Goal: Register for event/course

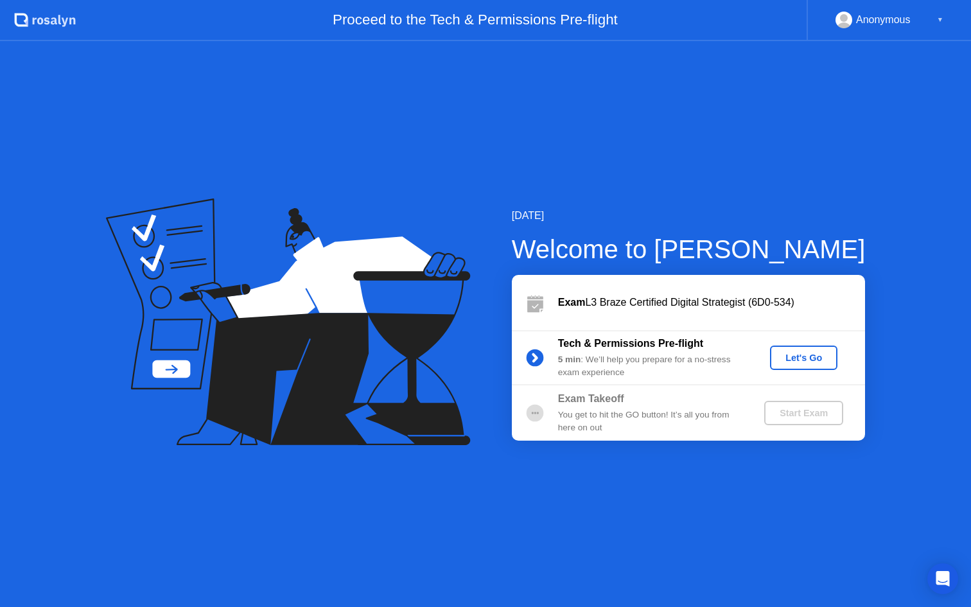
click at [792, 363] on div "Let's Go" at bounding box center [803, 358] width 57 height 10
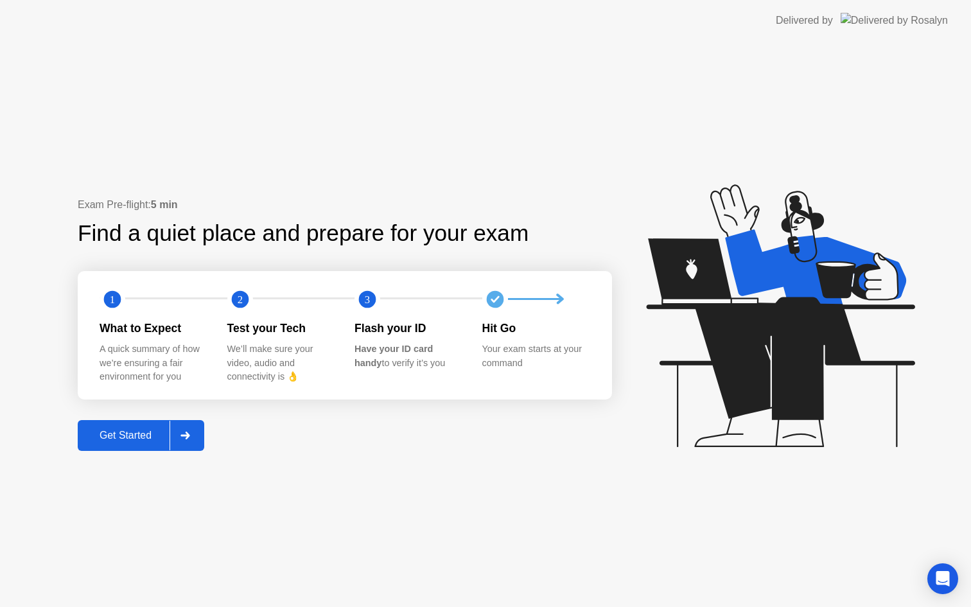
click at [157, 426] on button "Get Started" at bounding box center [141, 435] width 127 height 31
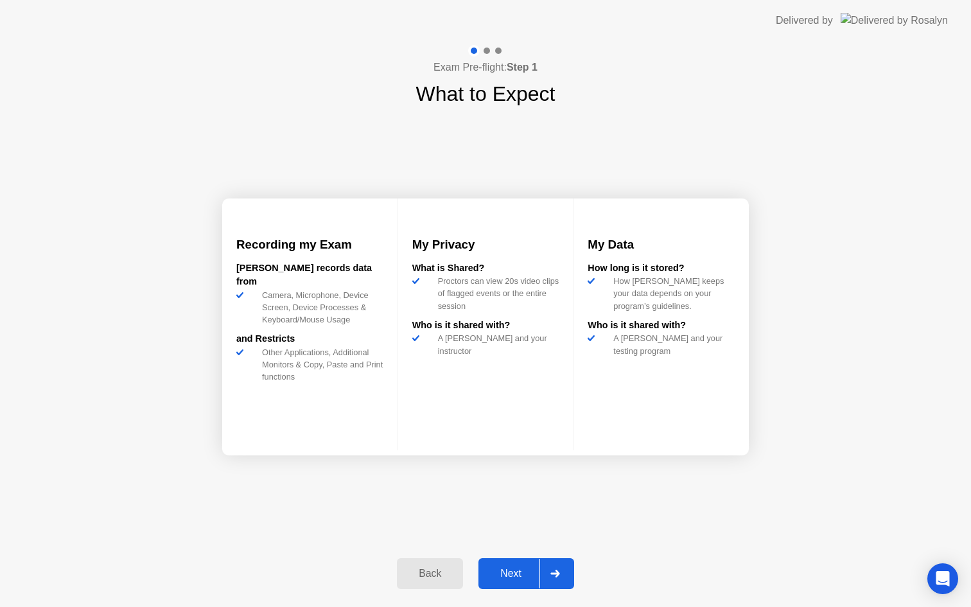
click at [514, 568] on div "Next" at bounding box center [510, 574] width 57 height 12
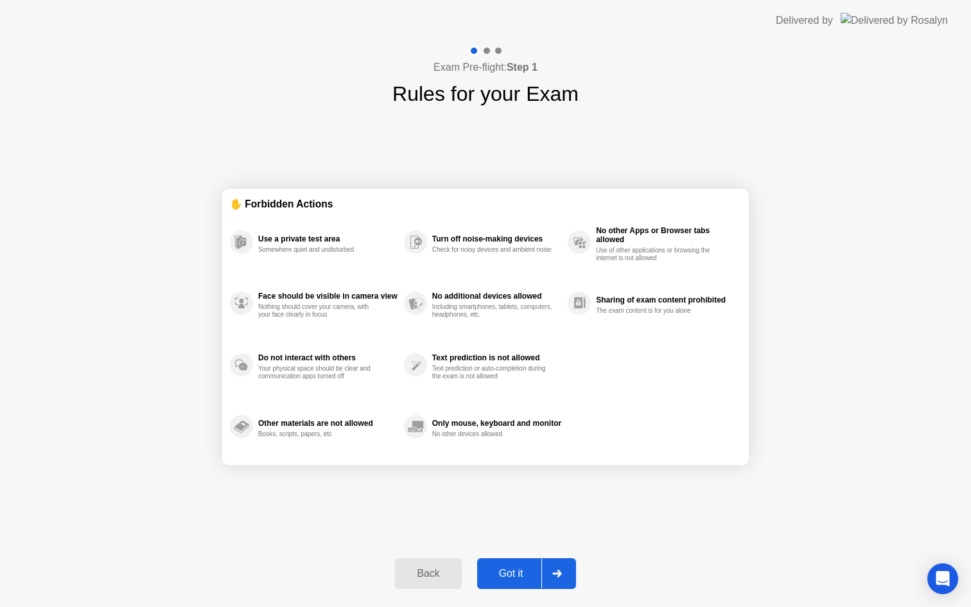
click at [512, 583] on button "Got it" at bounding box center [526, 573] width 99 height 31
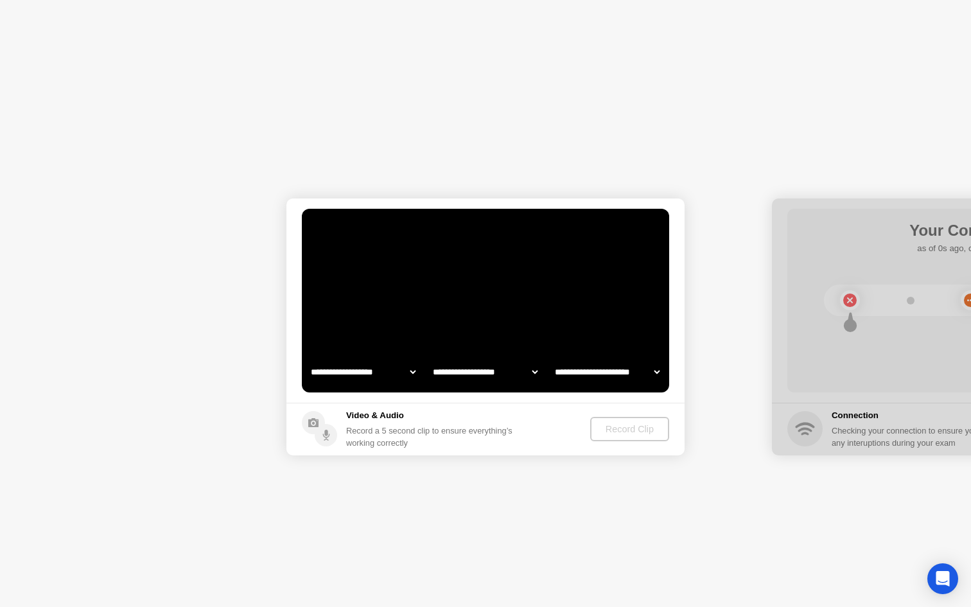
select select "**********"
select select "*******"
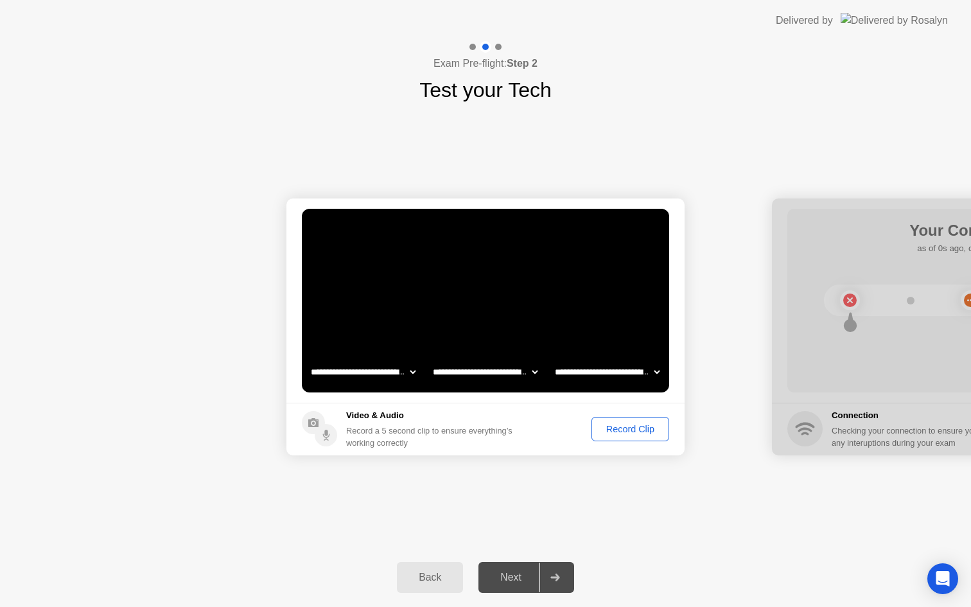
click at [513, 574] on div "Next" at bounding box center [510, 578] width 57 height 12
click at [632, 433] on div "Record Clip" at bounding box center [630, 429] width 69 height 10
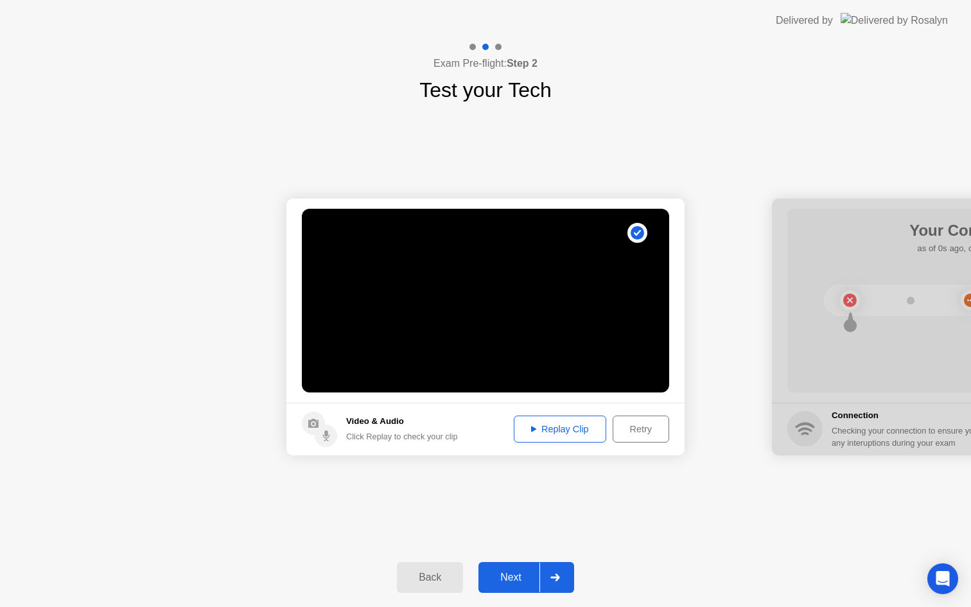
click at [557, 426] on div "Replay Clip" at bounding box center [559, 429] width 83 height 10
click at [584, 432] on div "Replay Clip" at bounding box center [559, 429] width 83 height 10
click at [643, 427] on div "Retry" at bounding box center [641, 429] width 48 height 10
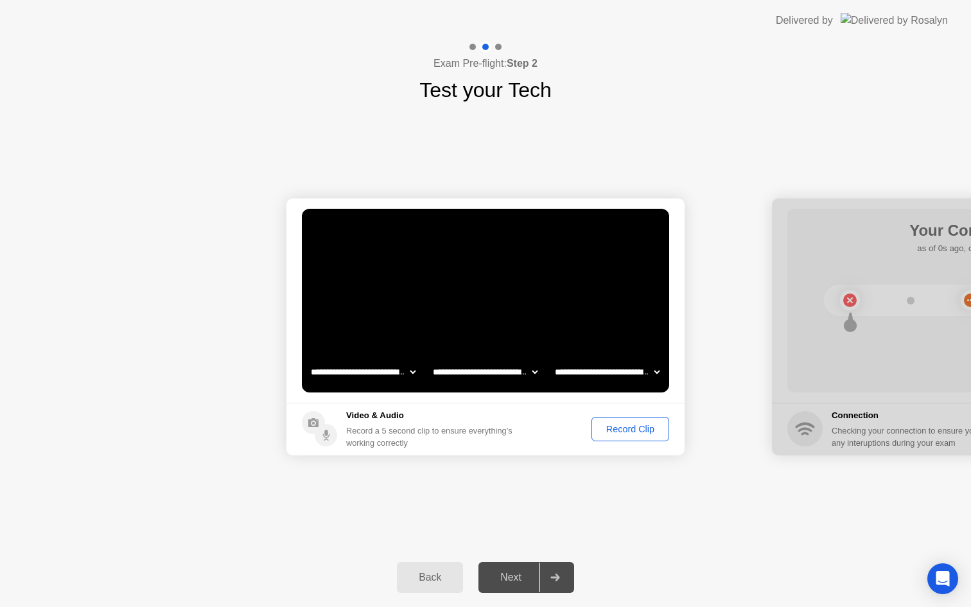
click at [641, 442] on footer "Video & Audio Record a 5 second clip to ensure everything’s working correctly R…" at bounding box center [485, 429] width 398 height 53
click at [652, 434] on div "Record Clip" at bounding box center [630, 429] width 69 height 10
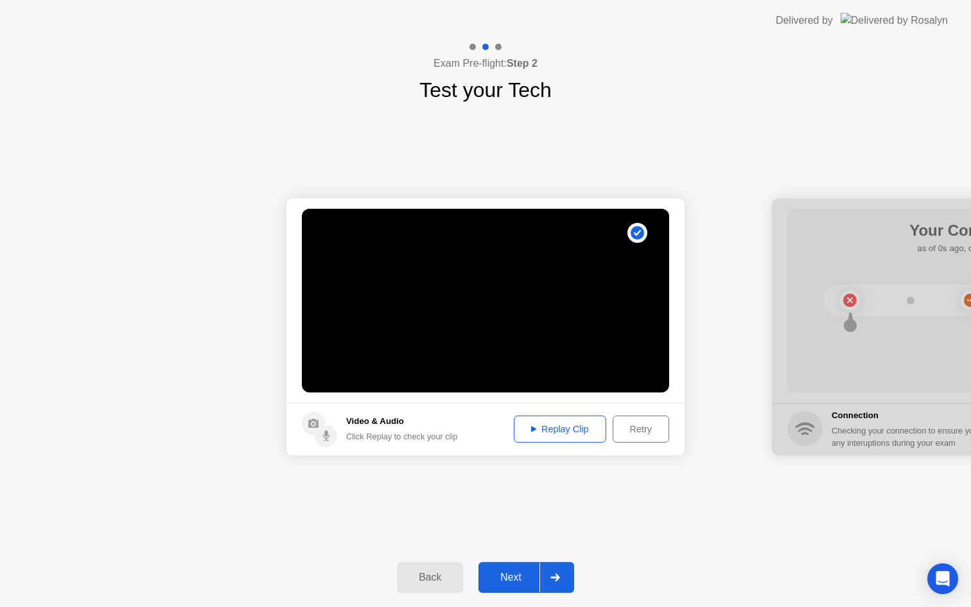
click at [509, 580] on div "Next" at bounding box center [510, 578] width 57 height 12
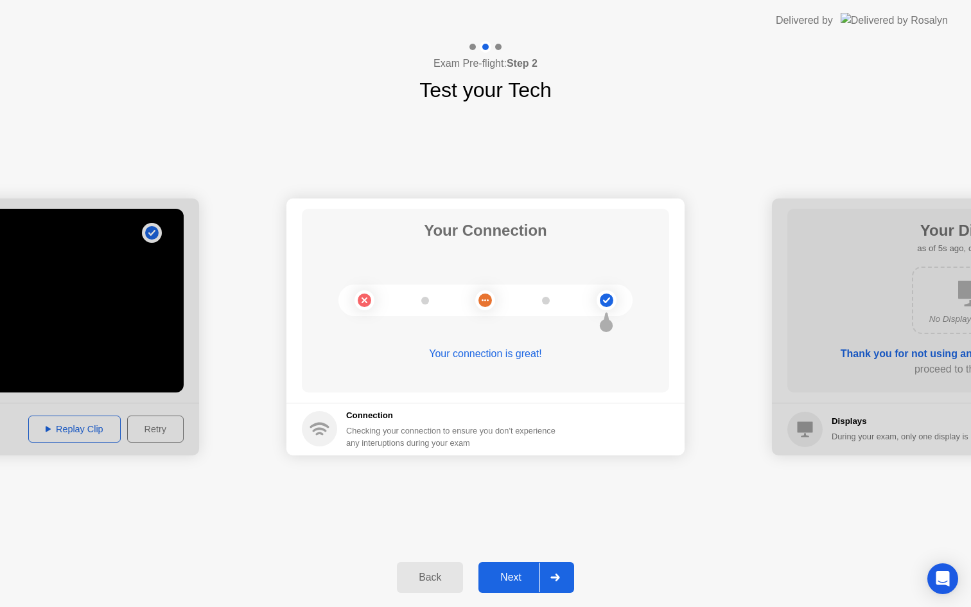
click at [509, 580] on div "Next" at bounding box center [510, 578] width 57 height 12
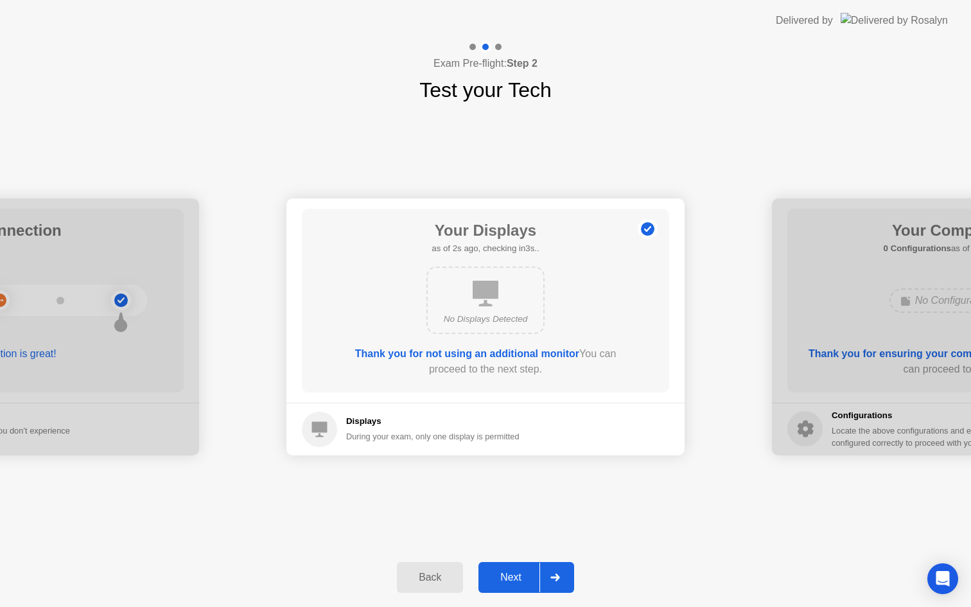
click at [507, 580] on div "Next" at bounding box center [510, 578] width 57 height 12
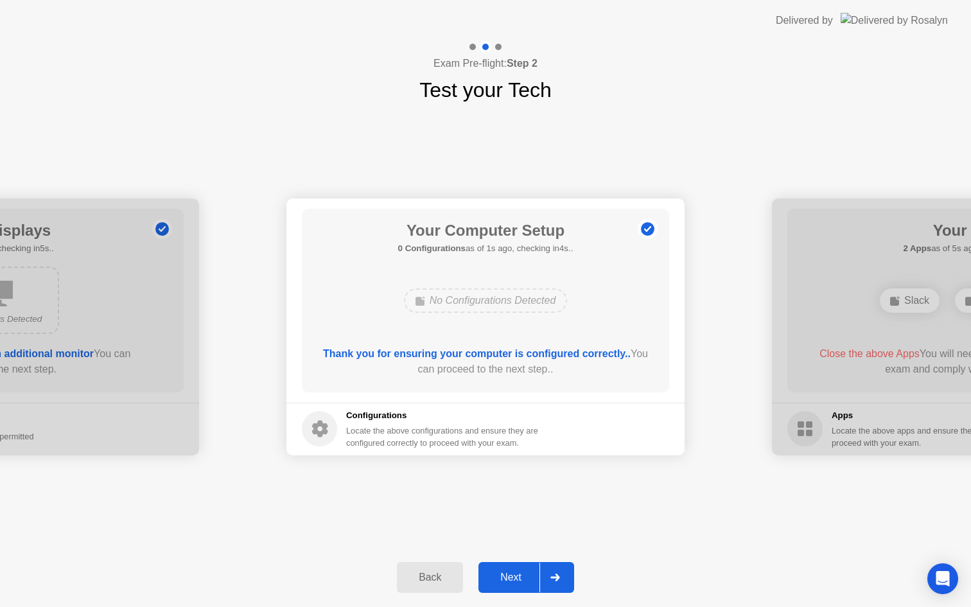
click at [502, 578] on div "Next" at bounding box center [510, 578] width 57 height 12
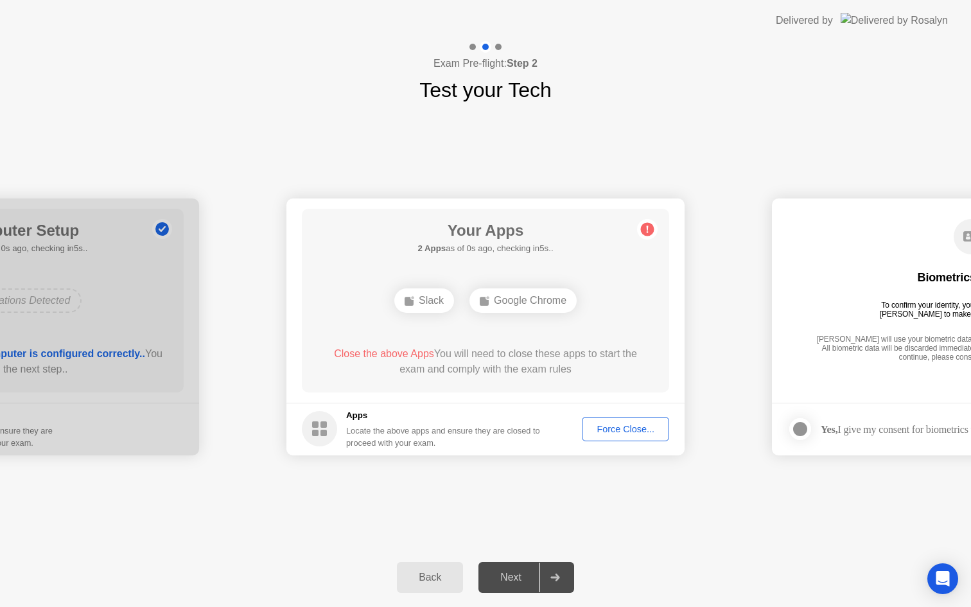
click at [502, 578] on div "Next" at bounding box center [510, 578] width 57 height 12
click at [637, 434] on div "Force Close..." at bounding box center [625, 429] width 78 height 10
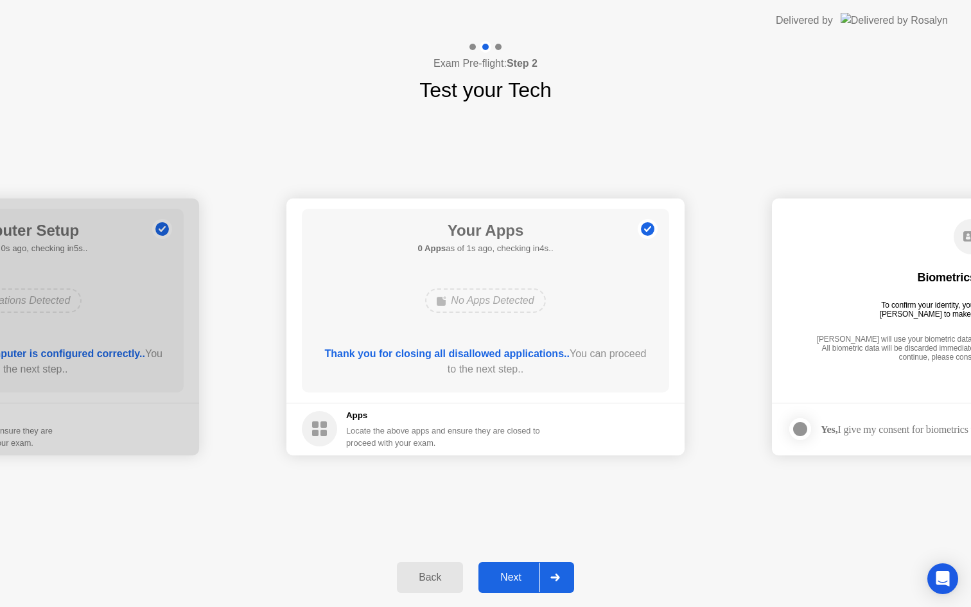
click at [505, 577] on div "Next" at bounding box center [510, 578] width 57 height 12
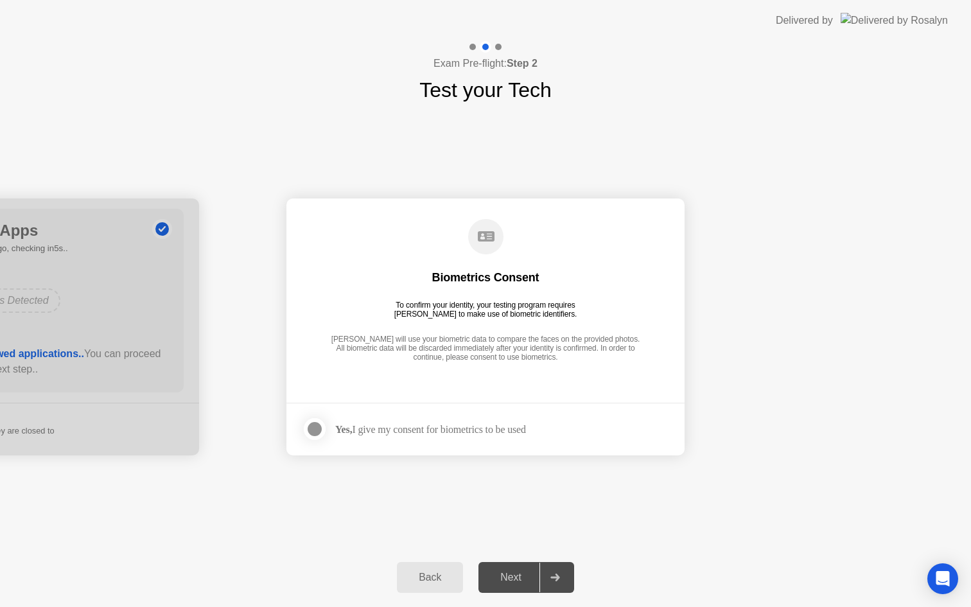
click at [317, 432] on div at bounding box center [314, 428] width 15 height 15
click at [510, 577] on div "Next" at bounding box center [510, 578] width 57 height 12
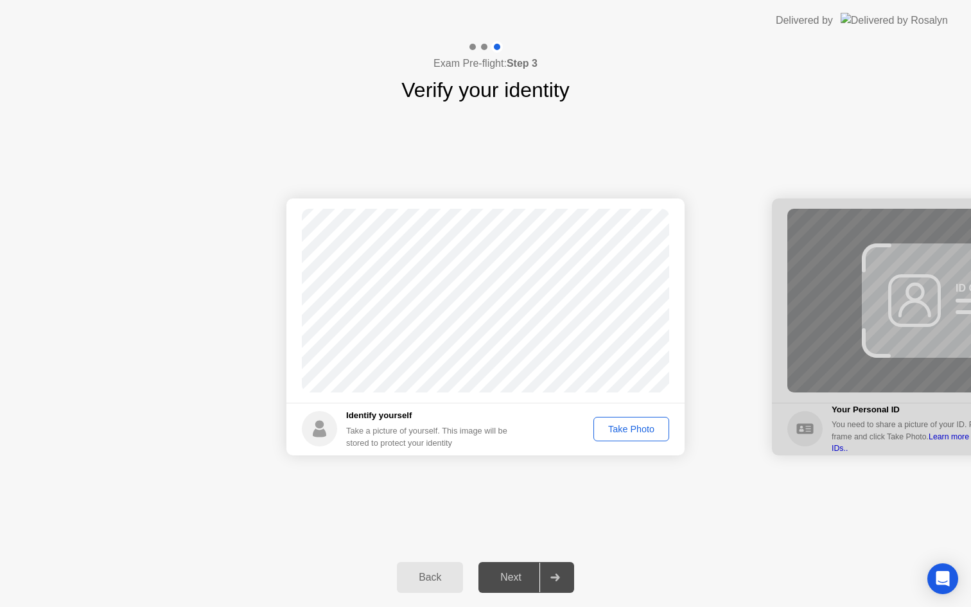
click at [629, 432] on div "Take Photo" at bounding box center [631, 429] width 67 height 10
click at [523, 581] on div "Next" at bounding box center [510, 578] width 57 height 12
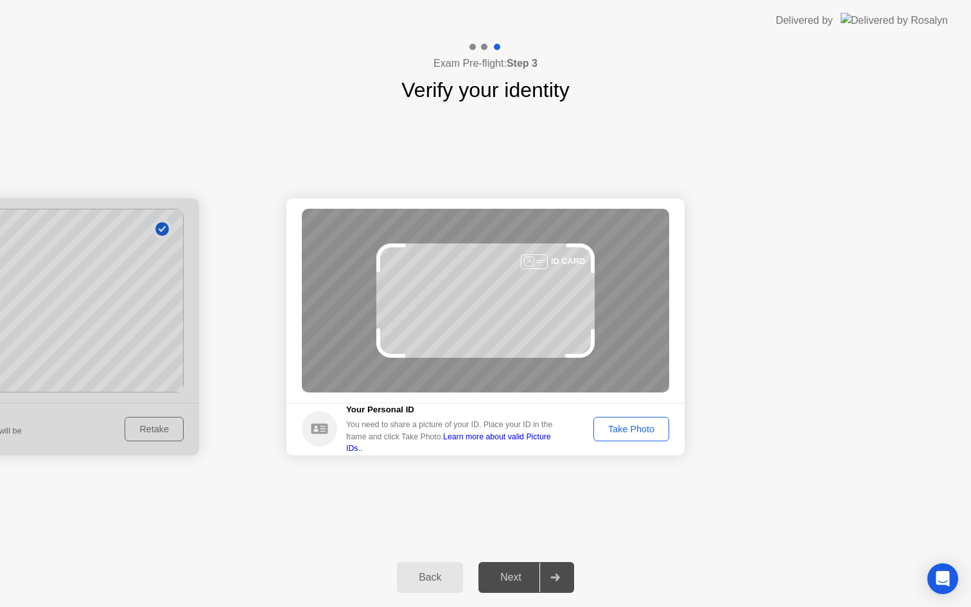
click at [631, 428] on div "Take Photo" at bounding box center [631, 429] width 67 height 10
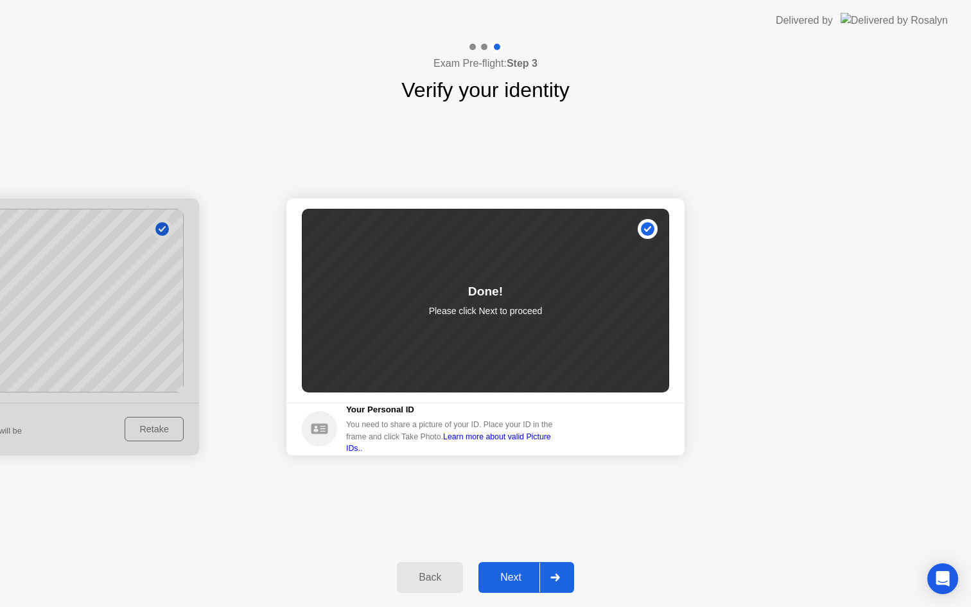
click at [520, 579] on div "Next" at bounding box center [510, 578] width 57 height 12
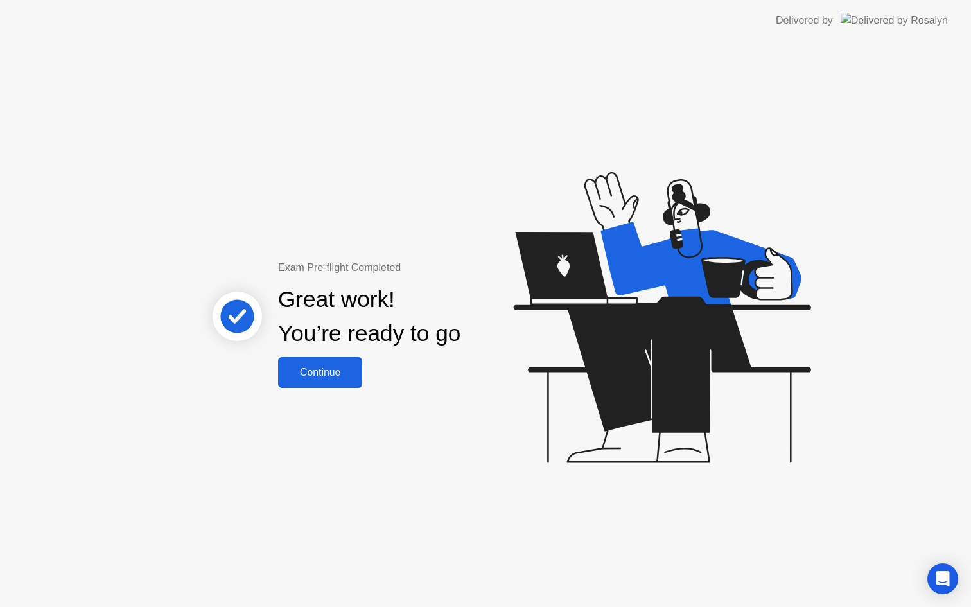
click at [310, 381] on button "Continue" at bounding box center [320, 372] width 84 height 31
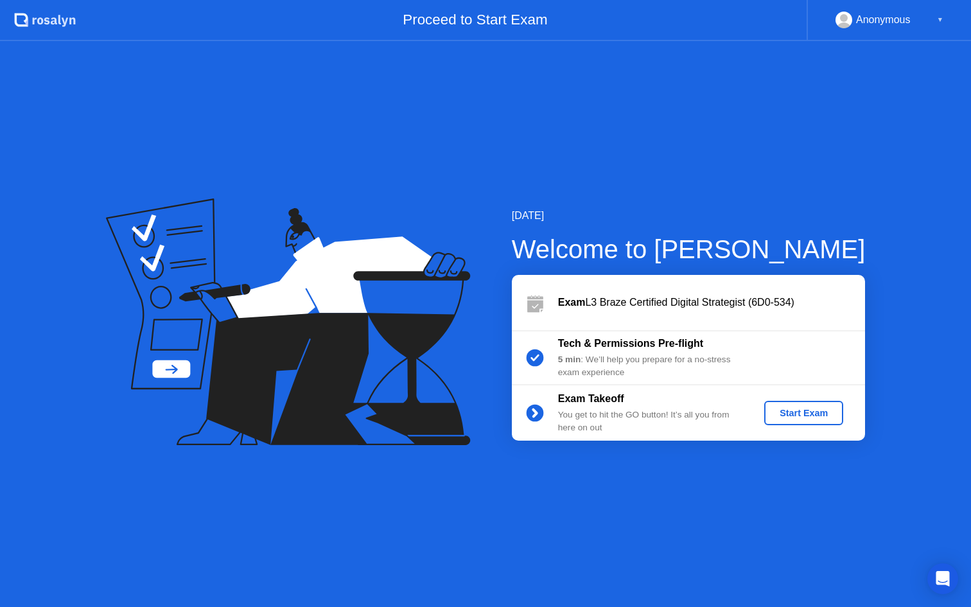
click at [787, 412] on div "Start Exam" at bounding box center [803, 413] width 69 height 10
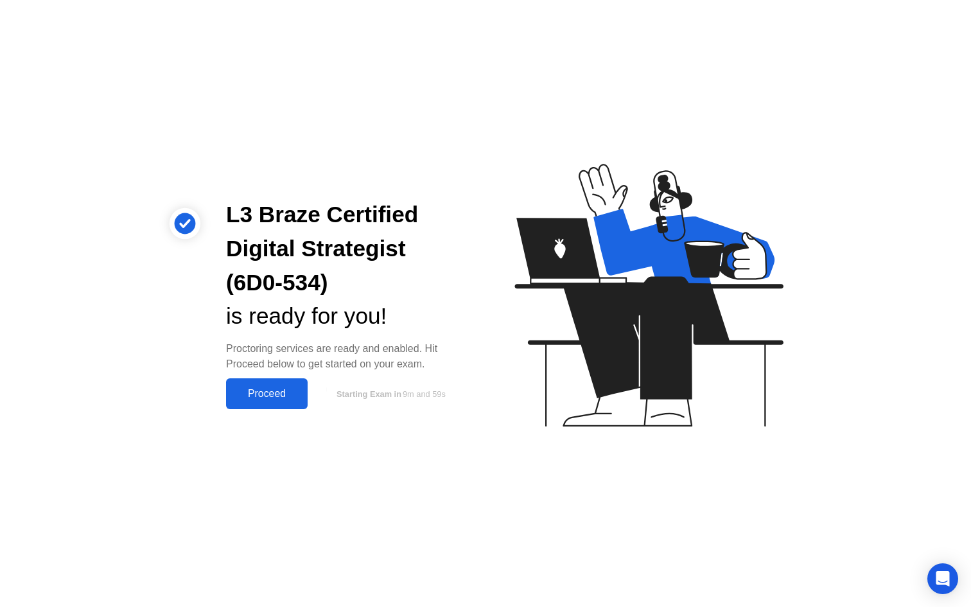
click at [286, 396] on div "Proceed" at bounding box center [267, 394] width 74 height 12
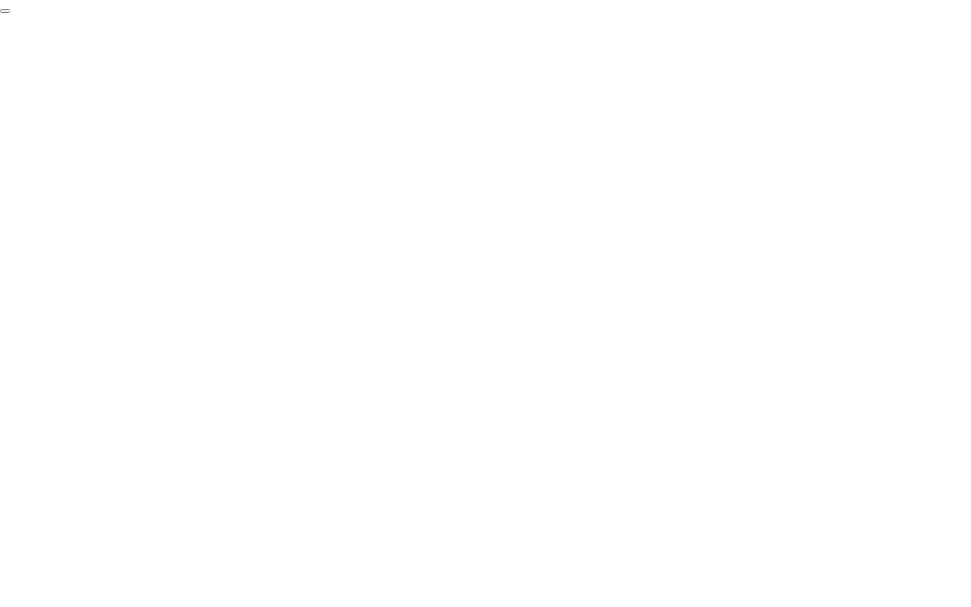
click div "End Proctoring Session"
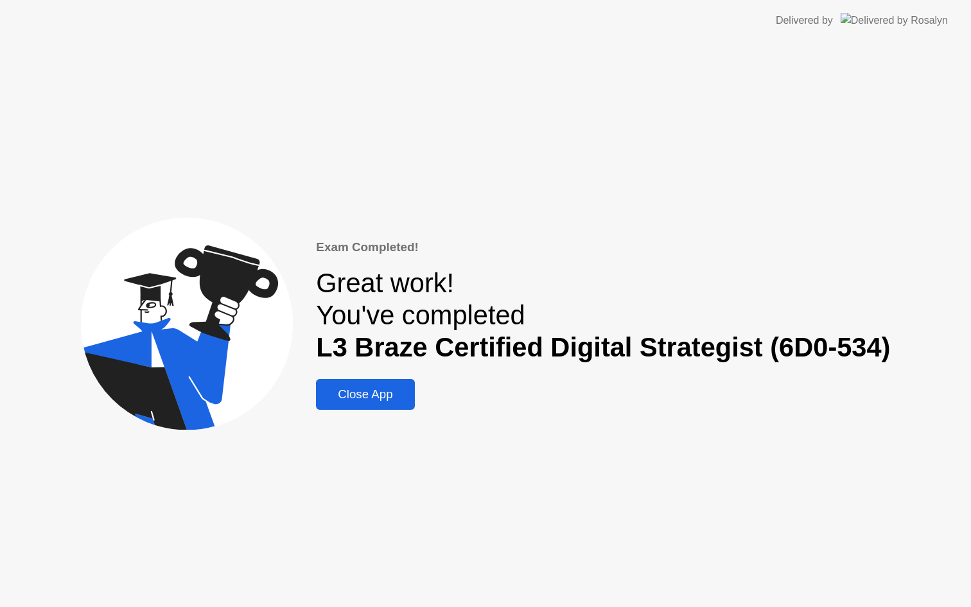
click at [367, 397] on div "Close App" at bounding box center [365, 394] width 91 height 14
